Goal: Check status: Check status

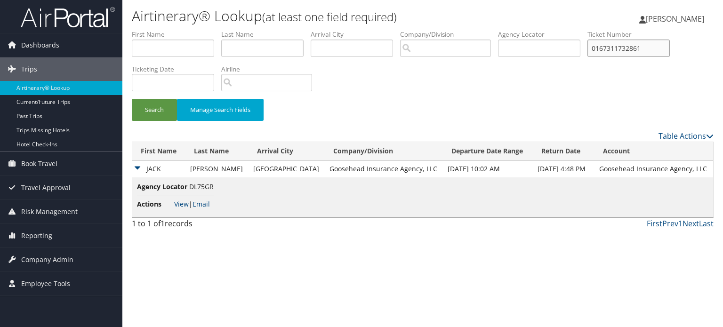
drag, startPoint x: 656, startPoint y: 50, endPoint x: 517, endPoint y: 48, distance: 139.4
click at [517, 30] on ul "First Name Last Name Departure City Arrival City Company/Division Airport/City …" at bounding box center [423, 30] width 582 height 0
paste input "7311 740512"
click at [612, 48] on input "016 7311 740512" at bounding box center [629, 48] width 82 height 17
click at [614, 50] on input "016 7311 740512" at bounding box center [629, 48] width 82 height 17
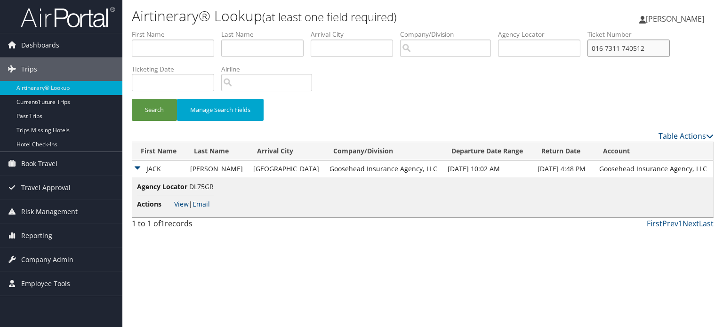
click at [609, 47] on input "016 7311 740512" at bounding box center [629, 48] width 82 height 17
click at [613, 47] on input "016 7311 740512" at bounding box center [629, 48] width 82 height 17
click at [611, 48] on input "016 7311 740512" at bounding box center [629, 48] width 82 height 17
type input "0167311740512"
click at [165, 108] on button "Search" at bounding box center [154, 110] width 45 height 22
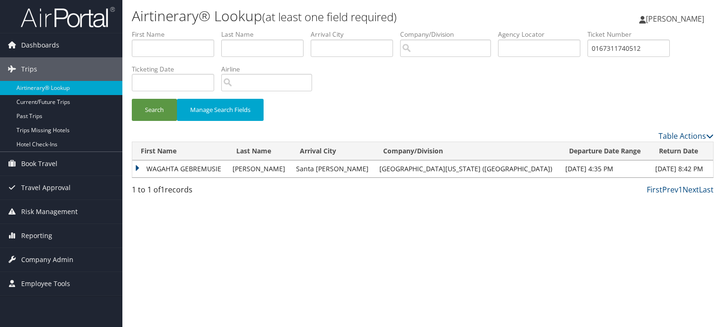
click at [138, 168] on td "WAGAHTA GEBREMUSIE" at bounding box center [180, 169] width 96 height 17
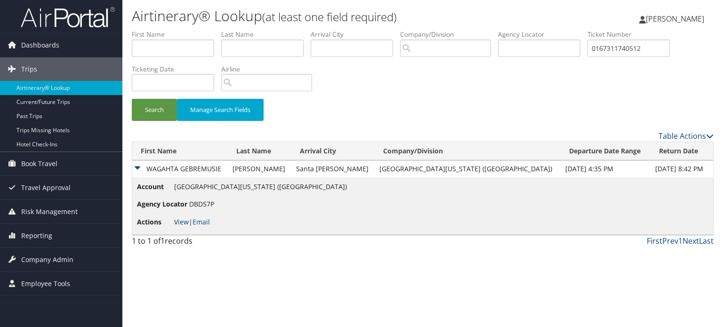
click at [176, 224] on link "View" at bounding box center [181, 221] width 15 height 9
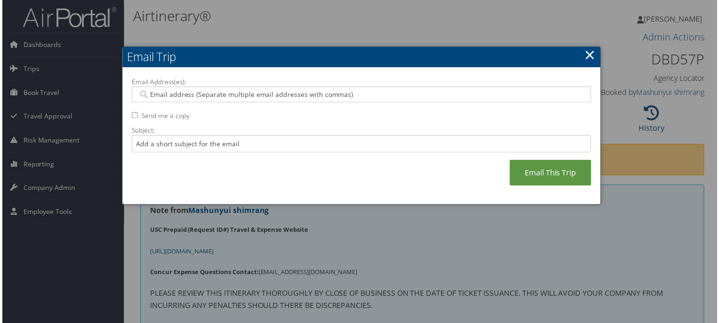
click at [589, 53] on link "×" at bounding box center [591, 55] width 11 height 19
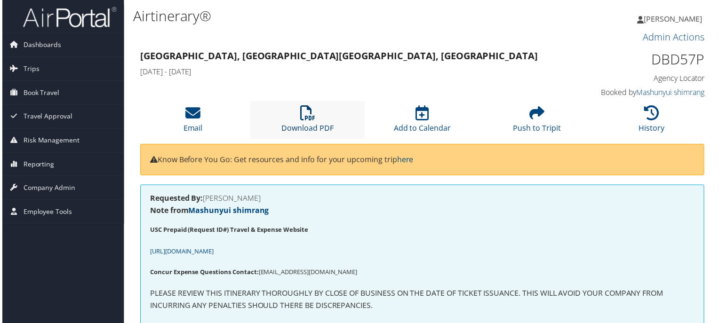
click at [306, 117] on icon at bounding box center [307, 113] width 15 height 15
